Goal: Information Seeking & Learning: Learn about a topic

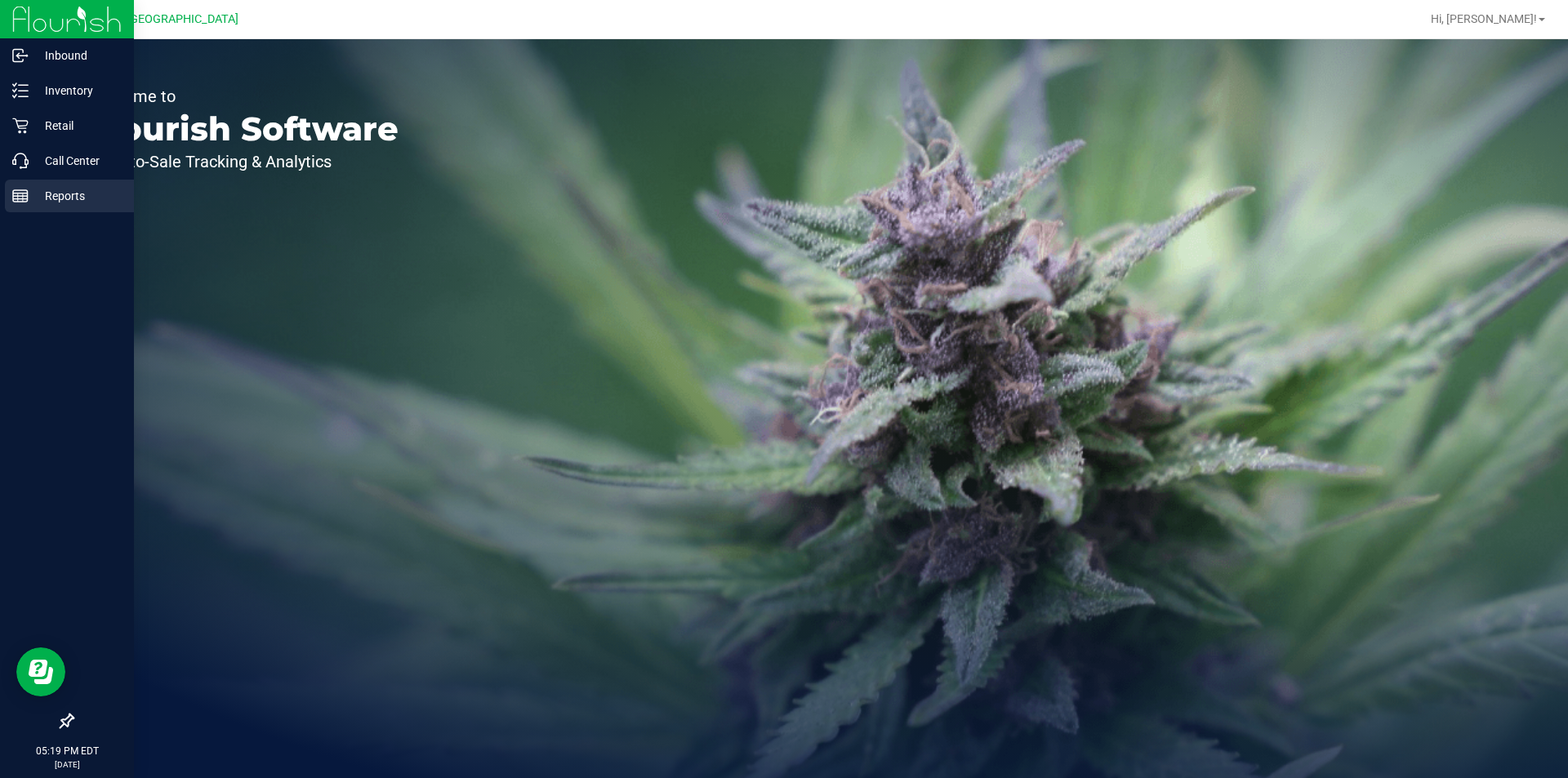
click at [11, 202] on div "Reports" at bounding box center [69, 195] width 129 height 32
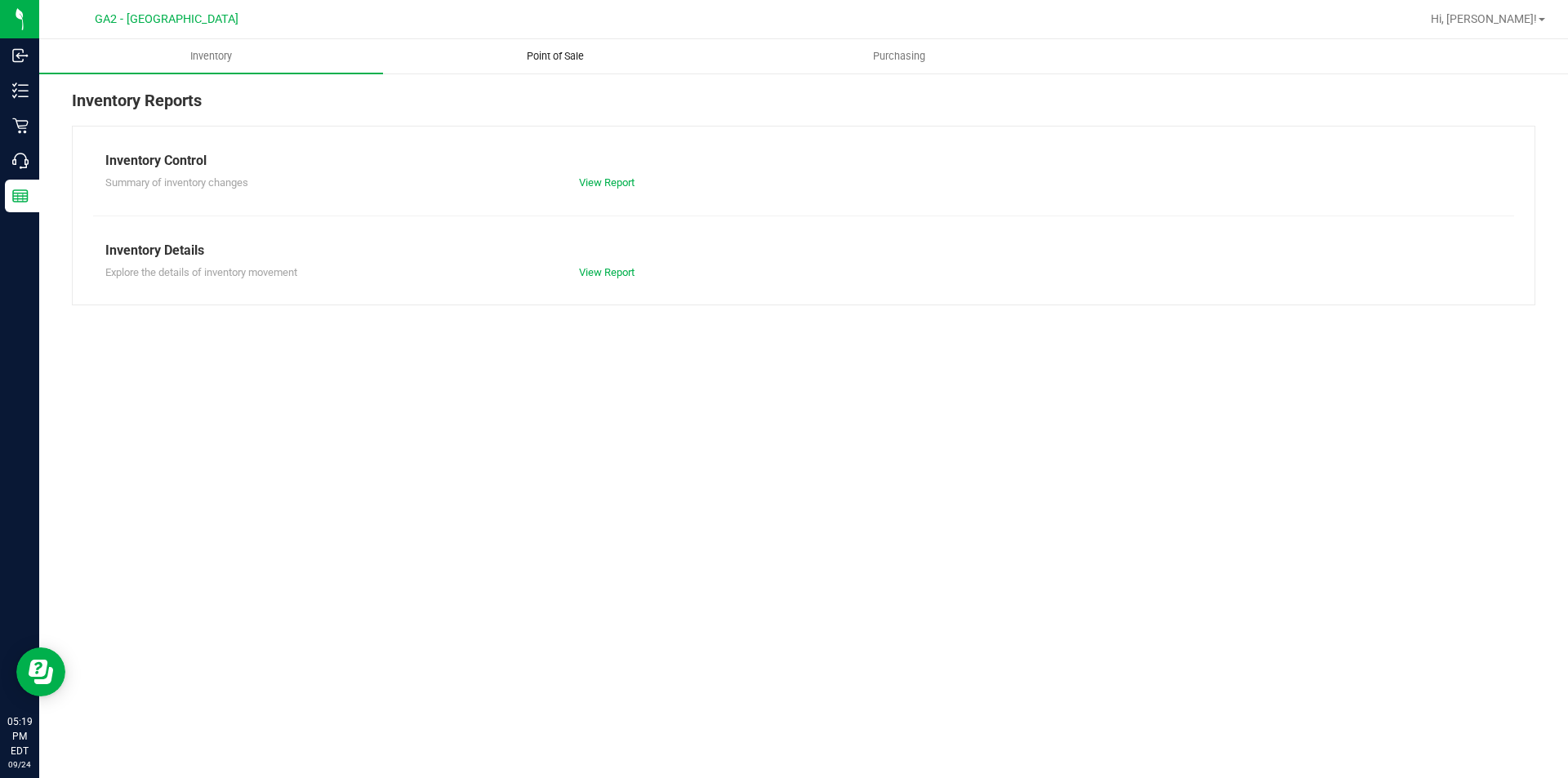
click at [533, 54] on span "Point of Sale" at bounding box center [555, 56] width 102 height 15
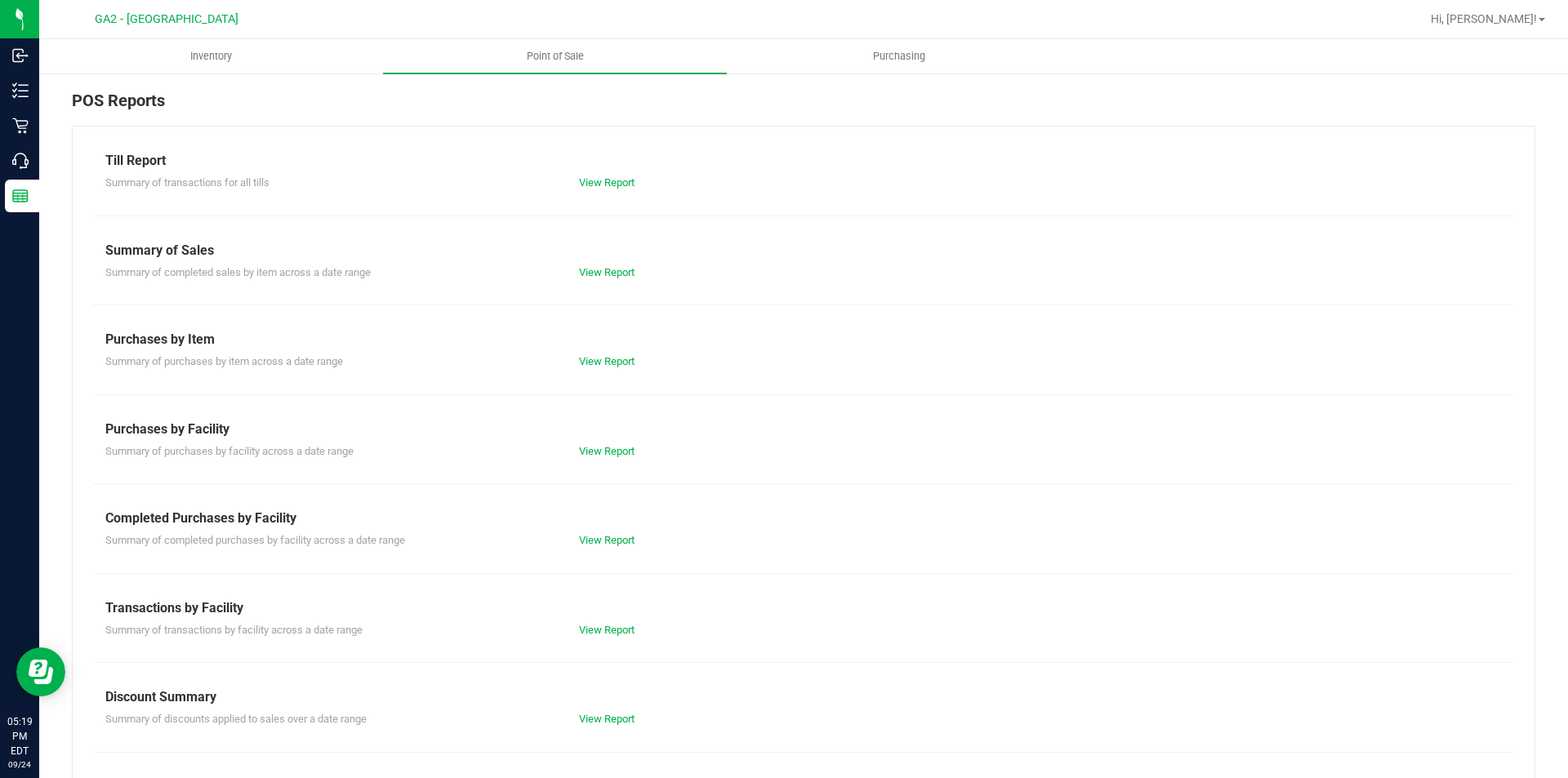
click at [623, 171] on div "Summary of transactions for all tills View Report" at bounding box center [803, 180] width 1421 height 20
click at [623, 182] on link "View Report" at bounding box center [606, 182] width 55 height 12
